Goal: Task Accomplishment & Management: Manage account settings

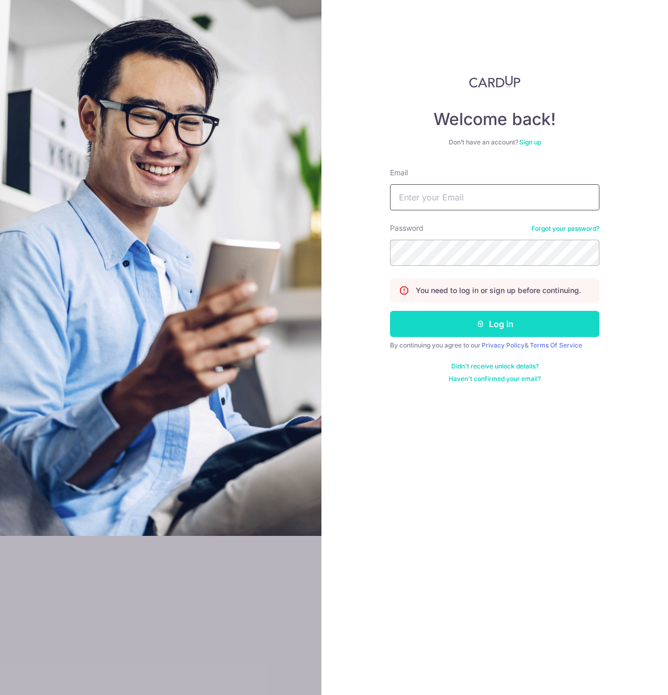
type input "[EMAIL_ADDRESS][DOMAIN_NAME]"
click at [501, 320] on button "Log in" at bounding box center [494, 324] width 209 height 26
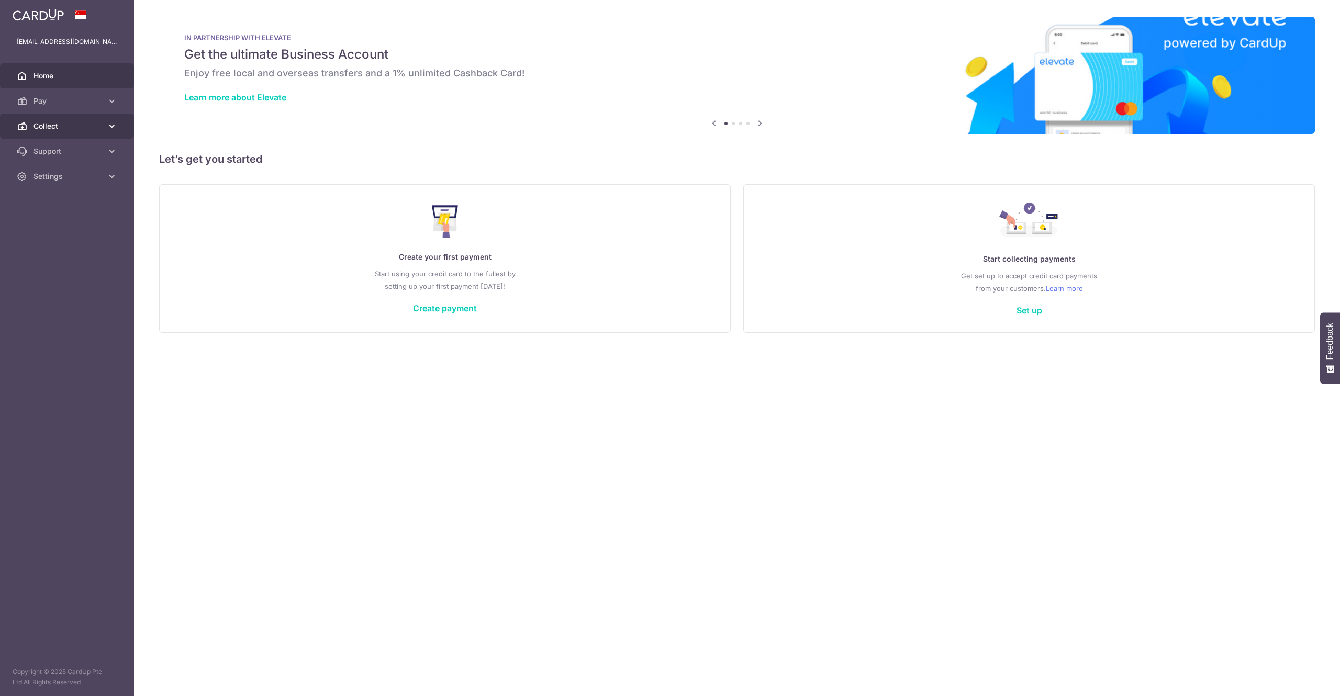
click at [97, 132] on link "Collect" at bounding box center [67, 126] width 134 height 25
click at [88, 150] on span "Dashboard" at bounding box center [67, 151] width 69 height 10
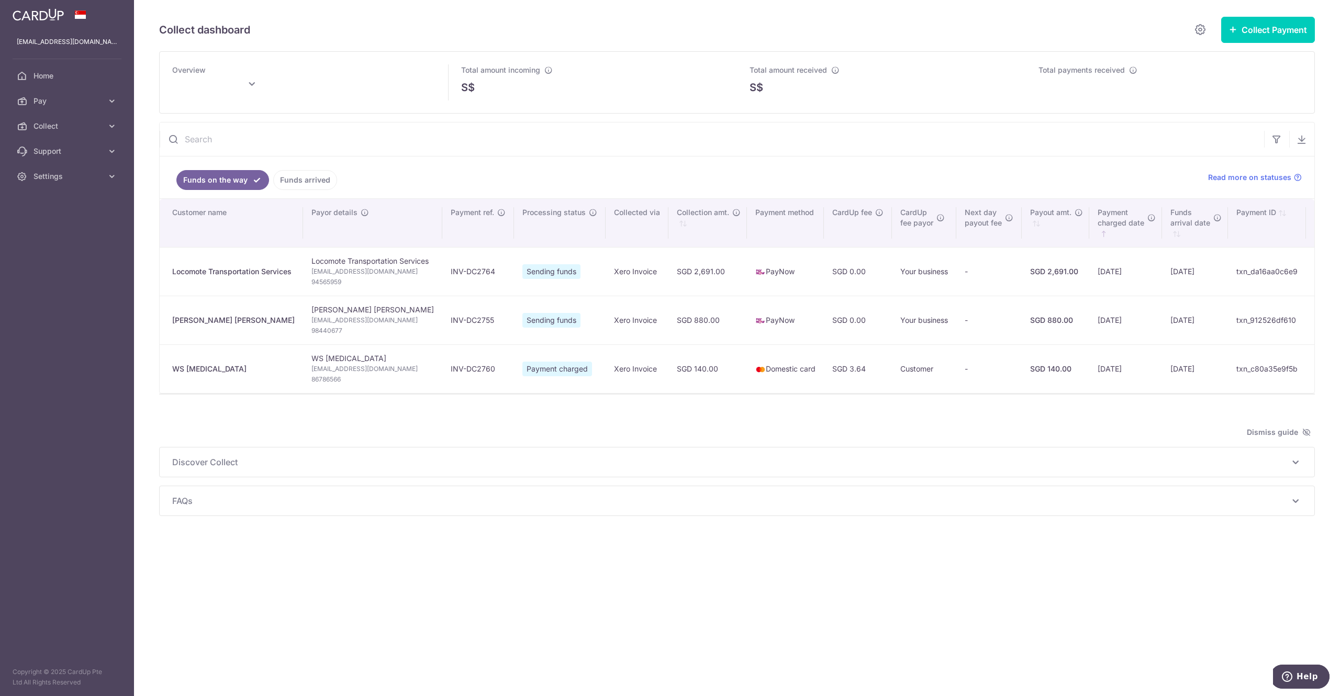
type input "September 2025"
